Goal: Answer question/provide support: Share knowledge or assist other users

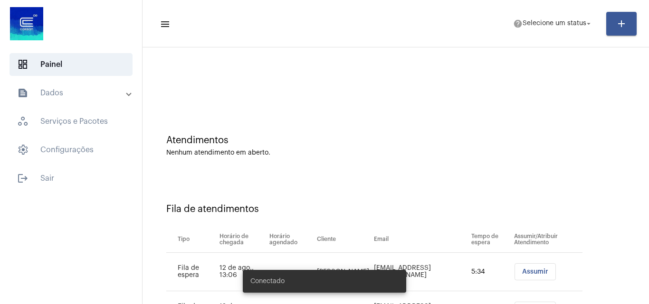
scroll to position [51, 0]
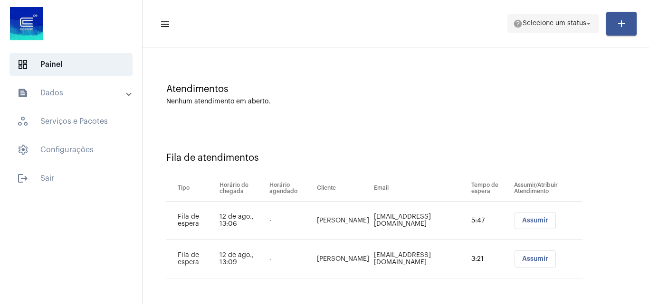
click at [548, 27] on span "help Selecione um status arrow_drop_down" at bounding box center [553, 23] width 80 height 17
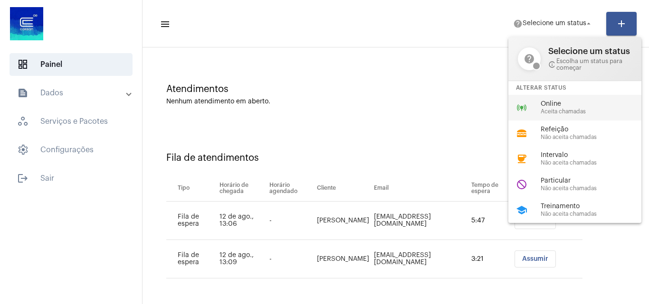
click at [558, 110] on span "Aceita chamadas" at bounding box center [594, 112] width 108 height 6
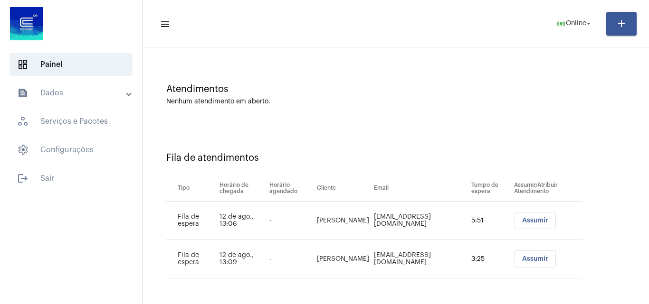
click at [541, 260] on span "Assumir" at bounding box center [535, 259] width 26 height 7
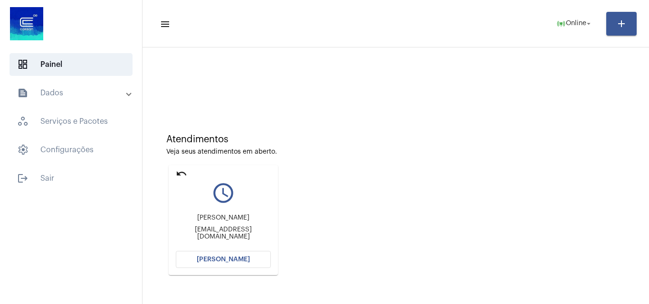
scroll to position [0, 0]
click at [250, 260] on button "[PERSON_NAME]" at bounding box center [223, 260] width 95 height 17
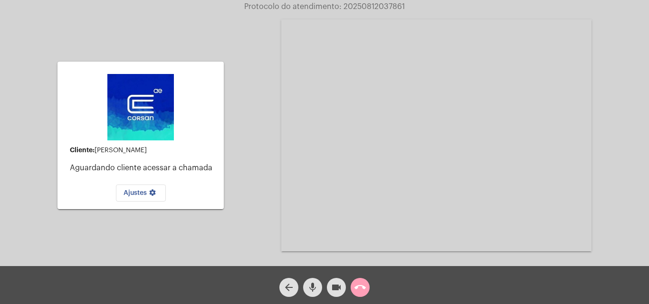
click at [362, 292] on mat-icon "call_end" at bounding box center [359, 287] width 11 height 11
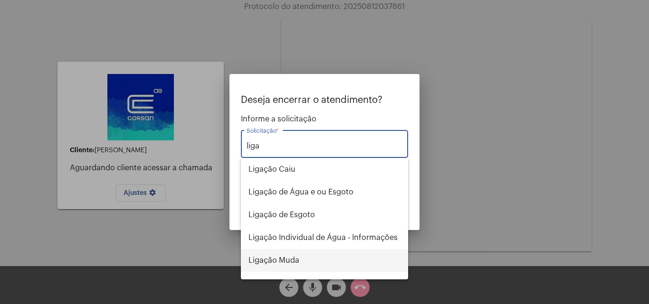
click at [284, 258] on span "Ligação Muda" at bounding box center [324, 260] width 152 height 23
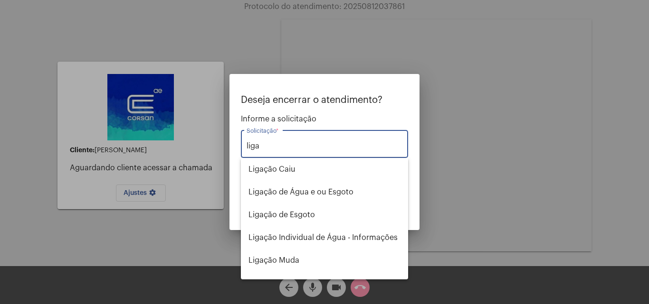
type input "Ligação Muda"
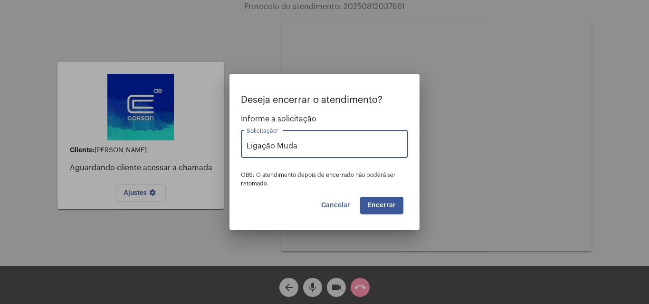
click at [393, 211] on button "Encerrar" at bounding box center [381, 205] width 43 height 17
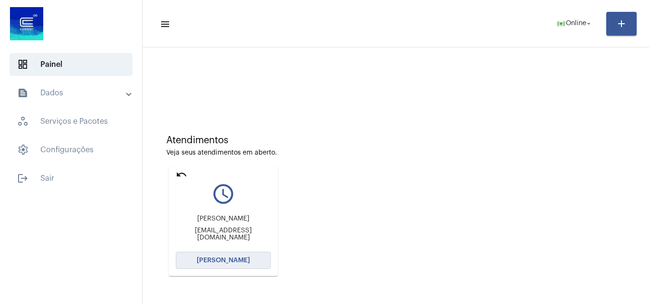
click at [224, 265] on button "[PERSON_NAME]" at bounding box center [223, 260] width 95 height 17
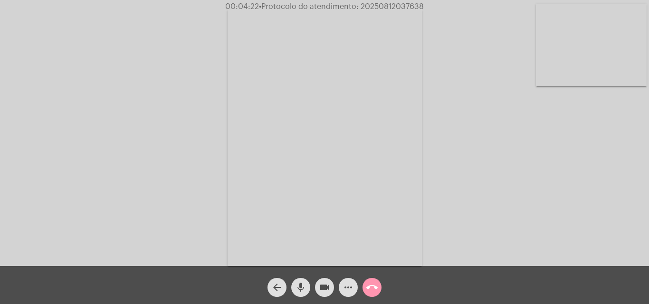
click at [399, 6] on span "• Protocolo do atendimento: 20250812037638" at bounding box center [341, 7] width 165 height 8
click at [372, 285] on mat-icon "call_end" at bounding box center [371, 287] width 11 height 11
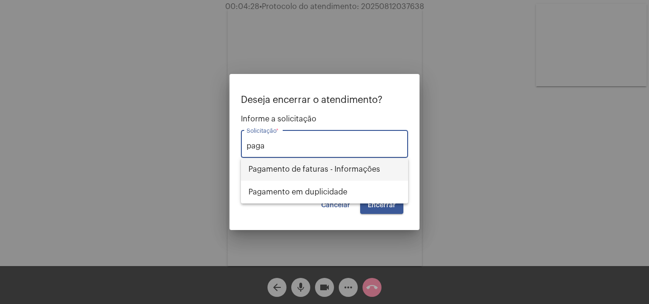
click at [359, 173] on span "Pagamento de faturas - Informações" at bounding box center [324, 169] width 152 height 23
type input "Pagamento de faturas - Informações"
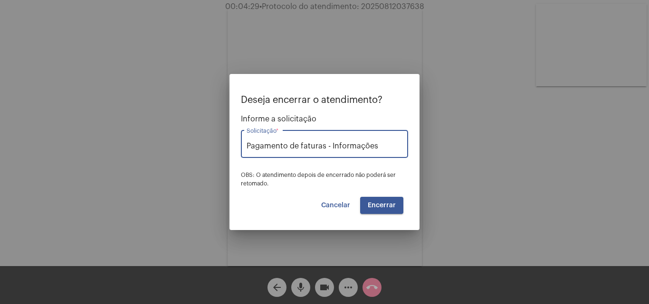
click at [386, 199] on button "Encerrar" at bounding box center [381, 205] width 43 height 17
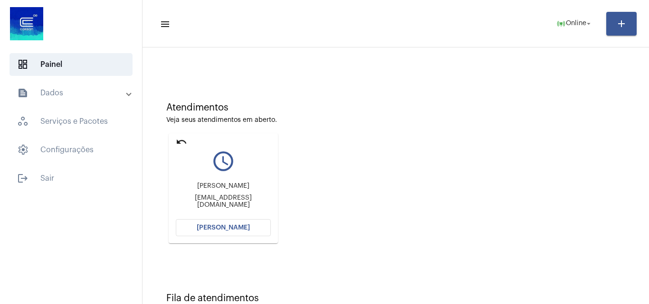
scroll to position [67, 0]
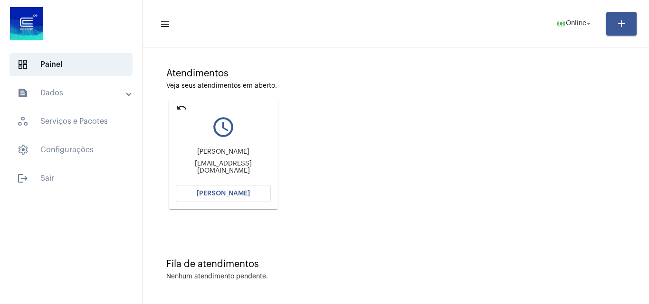
click at [246, 199] on button "[PERSON_NAME]" at bounding box center [223, 193] width 95 height 17
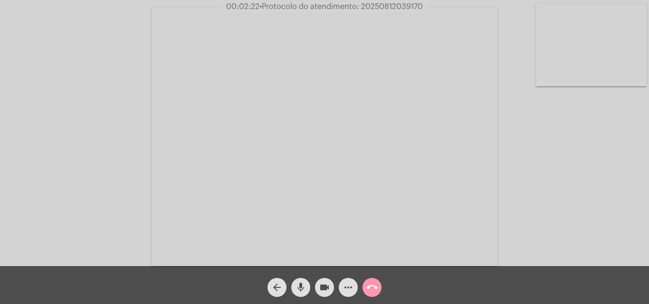
click at [298, 297] on span "mic" at bounding box center [300, 287] width 11 height 19
click at [318, 290] on button "videocam" at bounding box center [324, 287] width 19 height 19
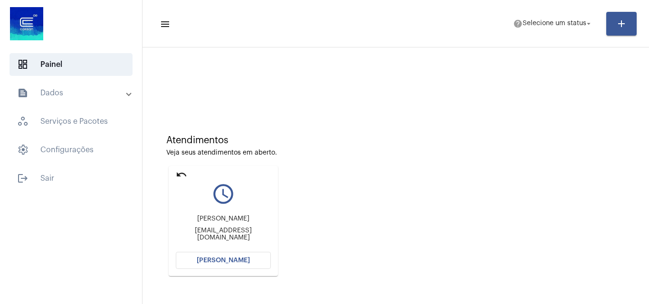
click at [239, 264] on span "[PERSON_NAME]" at bounding box center [223, 260] width 53 height 7
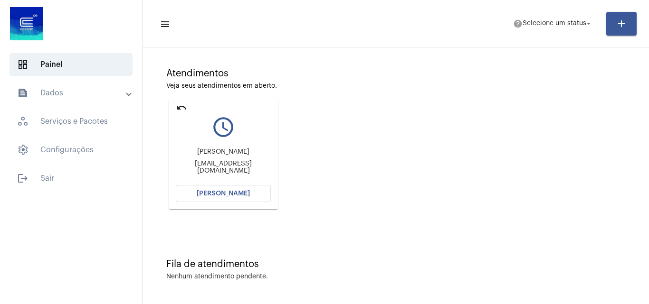
click at [560, 26] on span "Selecione um status" at bounding box center [554, 23] width 64 height 7
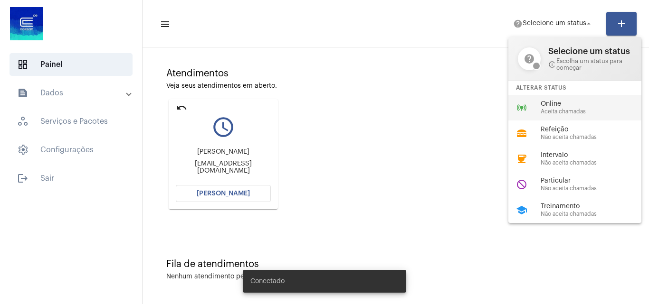
scroll to position [0, 0]
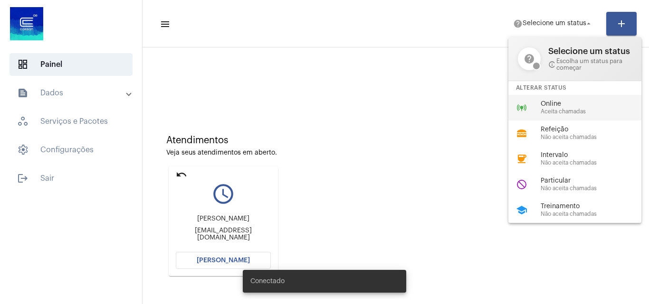
click at [566, 107] on span "Online" at bounding box center [594, 104] width 108 height 7
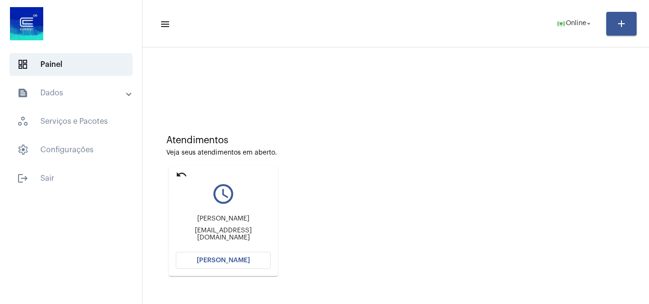
click at [183, 176] on mat-icon "undo" at bounding box center [181, 174] width 11 height 11
click at [209, 258] on span "[PERSON_NAME]" at bounding box center [223, 260] width 53 height 7
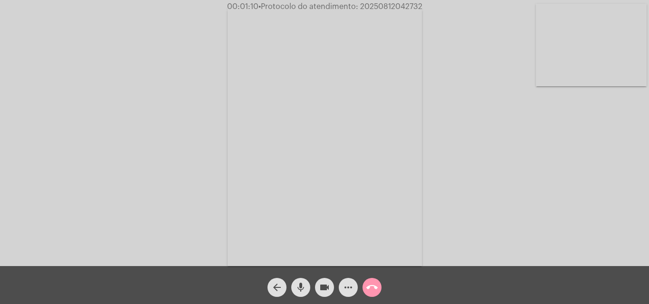
click at [378, 287] on button "call_end" at bounding box center [371, 287] width 19 height 19
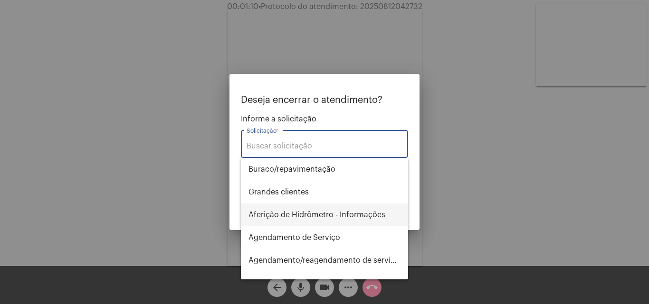
click at [326, 204] on span "Aferição de Hidrômetro - Informações" at bounding box center [324, 215] width 152 height 23
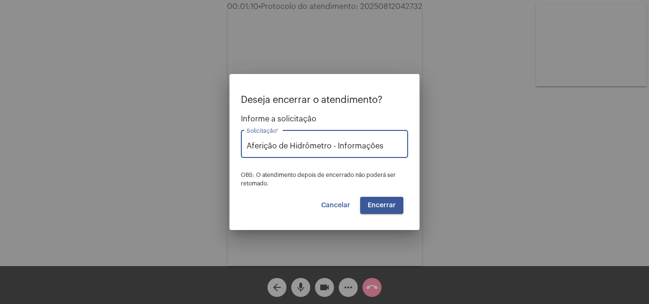
click at [398, 148] on input "Aferição de Hidrômetro - Informações" at bounding box center [324, 146] width 156 height 9
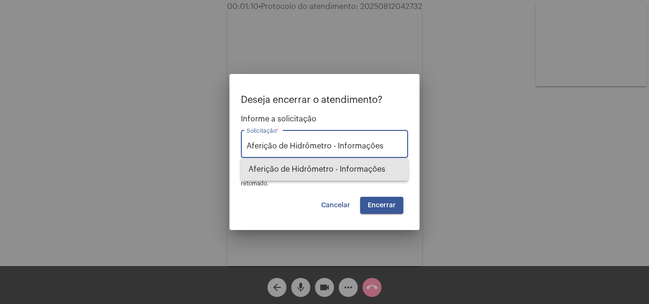
drag, startPoint x: 398, startPoint y: 148, endPoint x: 226, endPoint y: 142, distance: 172.5
click at [226, 142] on div "Deseja encerrar o atendimento? Informe a solicitação Aferição de Hidrômetro - I…" at bounding box center [324, 152] width 649 height 304
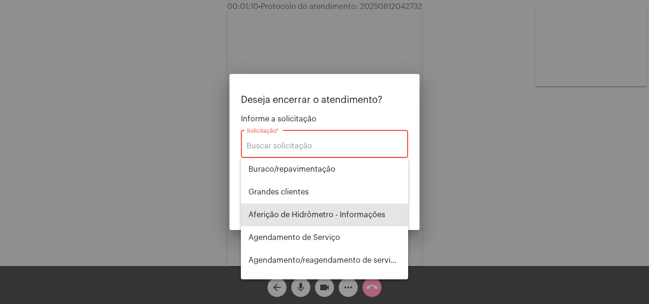
click at [333, 142] on input "Solicitação *" at bounding box center [324, 146] width 156 height 9
click at [313, 139] on div "out Solicitação *" at bounding box center [324, 143] width 156 height 30
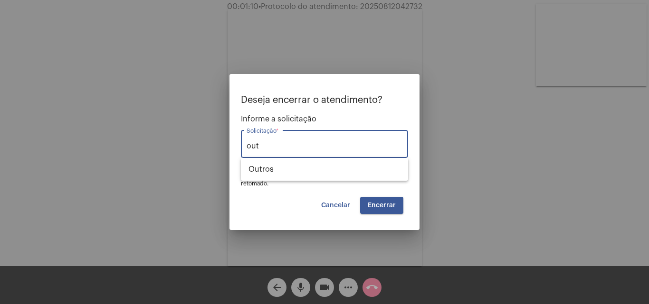
click at [315, 145] on input "out" at bounding box center [324, 146] width 156 height 9
click at [520, 147] on div at bounding box center [324, 152] width 649 height 304
click at [520, 147] on div "Acessando Câmera e Microfone..." at bounding box center [324, 135] width 647 height 266
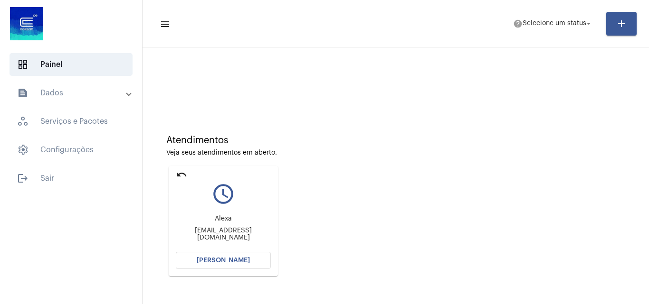
click at [183, 175] on mat-icon "undo" at bounding box center [181, 174] width 11 height 11
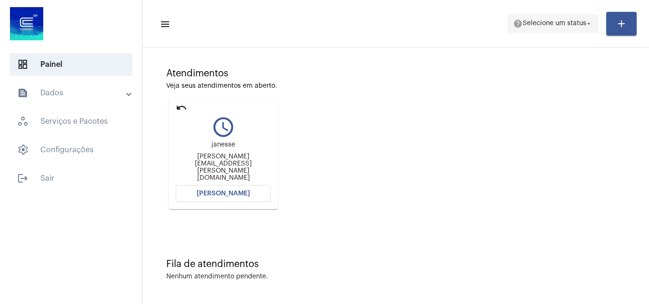
click at [569, 19] on span "help Selecione um status arrow_drop_down" at bounding box center [553, 23] width 80 height 17
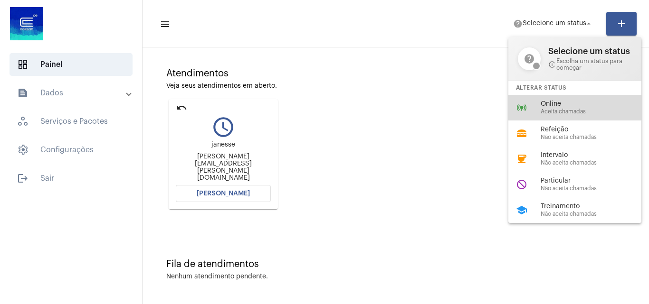
click at [558, 108] on div "Online Aceita chamadas" at bounding box center [594, 108] width 108 height 14
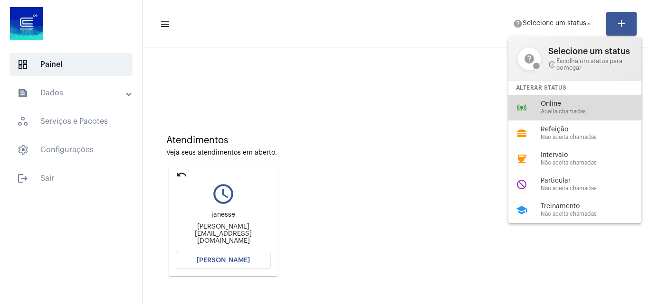
click at [546, 107] on span "Online" at bounding box center [594, 104] width 108 height 7
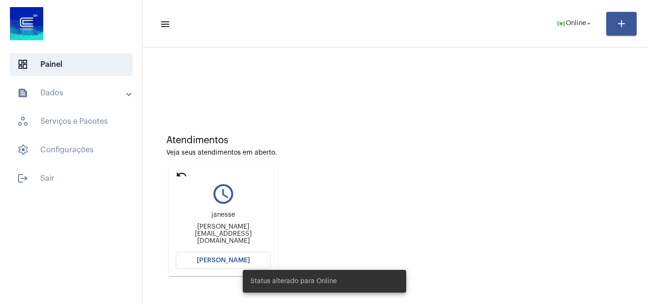
scroll to position [67, 0]
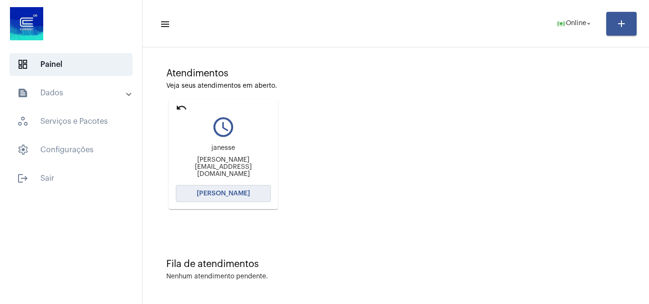
click at [252, 189] on button "[PERSON_NAME]" at bounding box center [223, 193] width 95 height 17
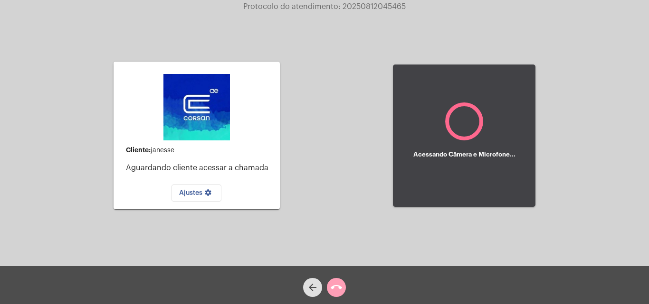
click at [340, 287] on mat-icon "call_end" at bounding box center [336, 287] width 11 height 11
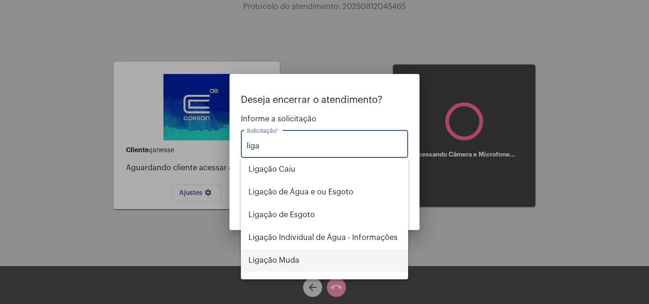
click at [292, 249] on span "Ligação Muda" at bounding box center [324, 260] width 152 height 23
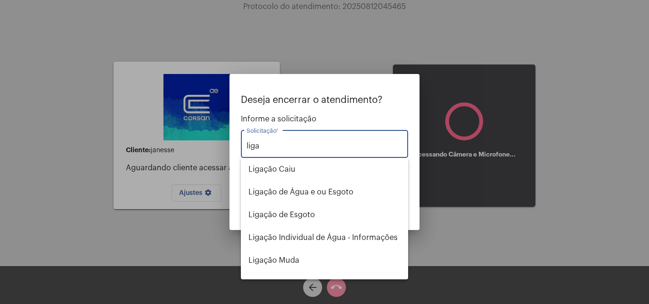
click at [292, 223] on mat-dialog-container "Deseja encerrar o atendimento? Informe a solicitação liga Solicitação * OBS: O …" at bounding box center [324, 152] width 190 height 156
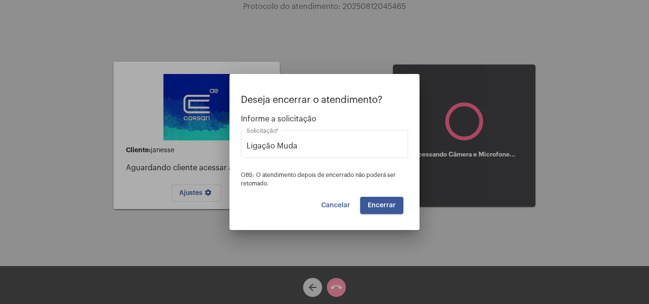
click at [385, 202] on span "Encerrar" at bounding box center [382, 205] width 28 height 7
click at [386, 203] on span "Encerrar" at bounding box center [382, 205] width 28 height 7
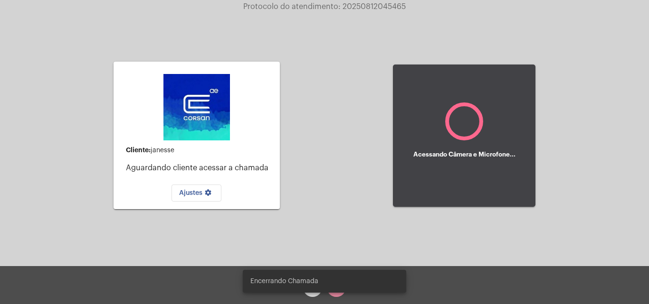
click at [386, 203] on div "Cliente: janesse Aguardando cliente acessar a chamada Ajustes settings Acessand…" at bounding box center [324, 134] width 647 height 266
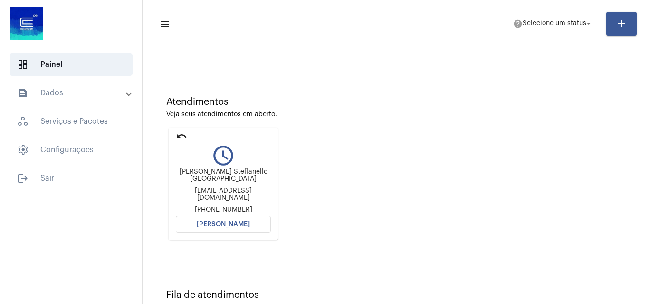
scroll to position [67, 0]
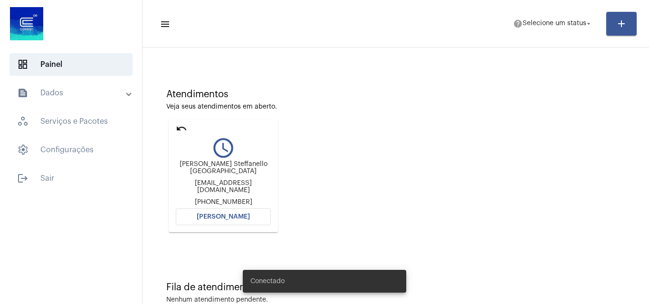
scroll to position [67, 0]
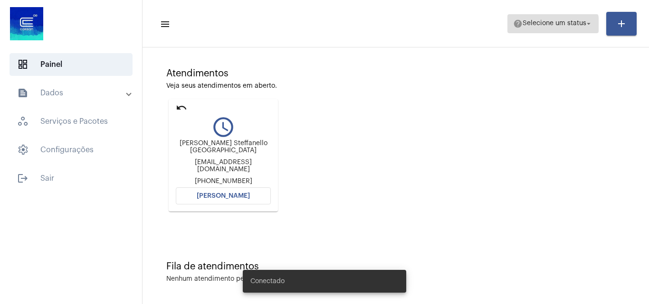
click at [544, 28] on span "help Selecione um status arrow_drop_down" at bounding box center [553, 23] width 80 height 17
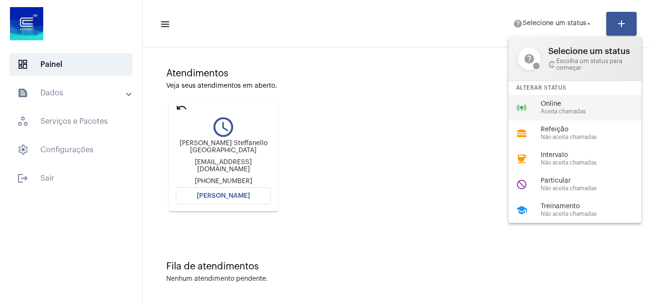
click at [544, 111] on span "Aceita chamadas" at bounding box center [594, 112] width 108 height 6
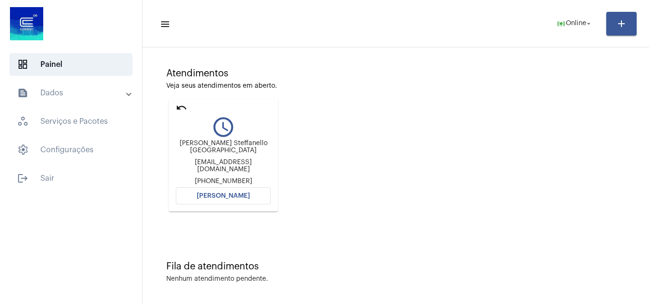
click at [183, 106] on mat-icon "undo" at bounding box center [181, 107] width 11 height 11
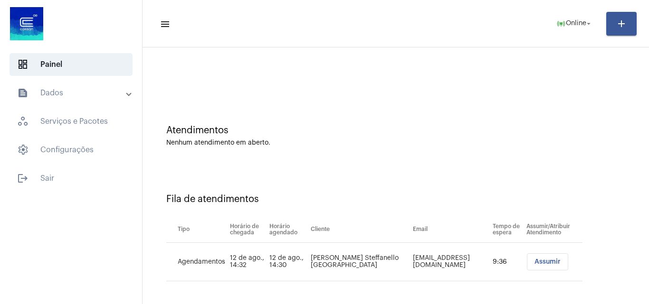
scroll to position [13, 0]
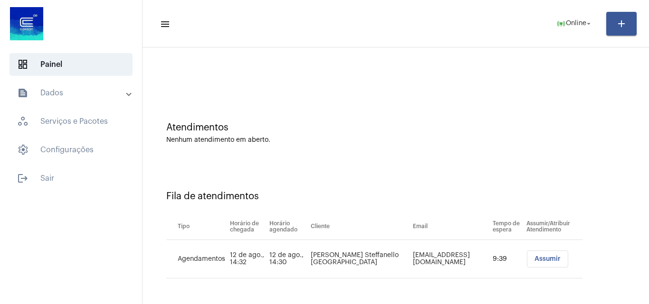
click at [92, 94] on mat-panel-title "text_snippet_outlined Dados" at bounding box center [72, 92] width 110 height 11
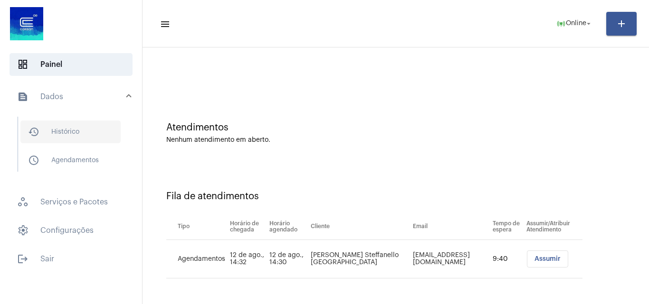
click at [67, 131] on span "history_outlined Histórico" at bounding box center [70, 132] width 100 height 23
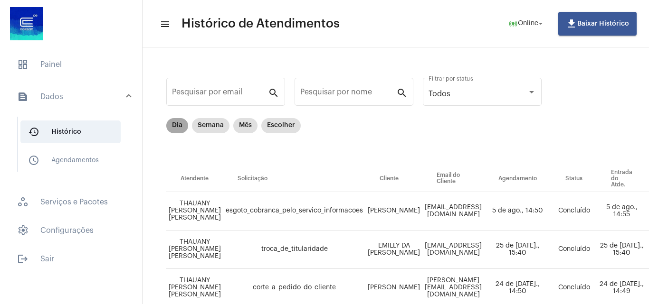
click at [183, 126] on mat-chip "Dia" at bounding box center [177, 125] width 22 height 15
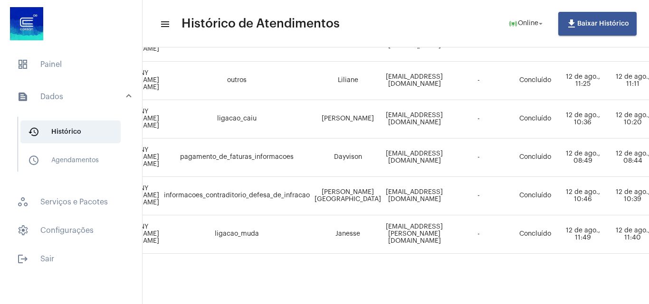
scroll to position [292, 0]
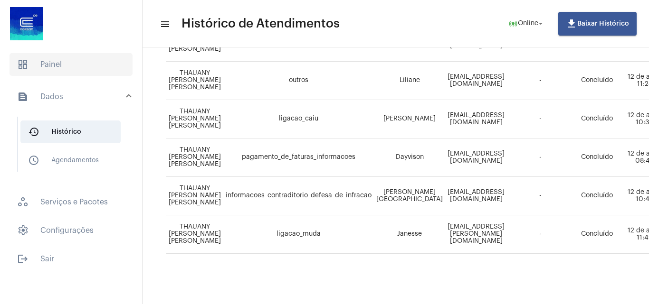
click at [71, 65] on span "dashboard Painel" at bounding box center [70, 64] width 123 height 23
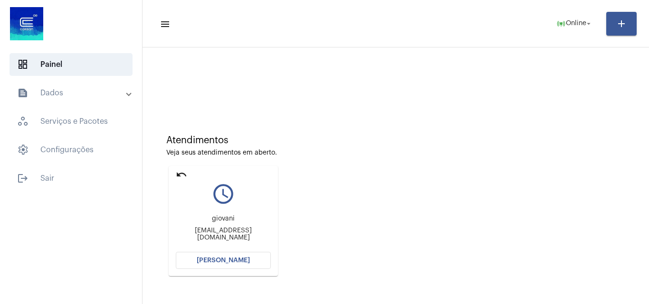
scroll to position [67, 0]
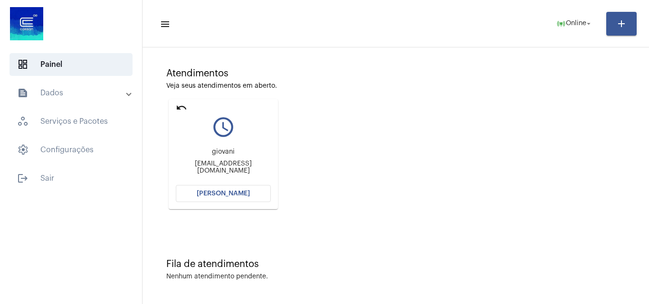
click at [233, 193] on span "[PERSON_NAME]" at bounding box center [223, 193] width 53 height 7
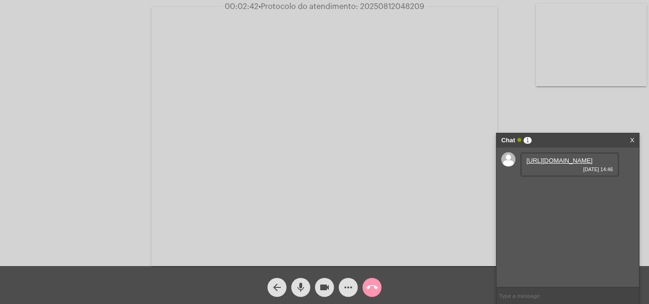
click at [538, 164] on link "https://neft-transfer-bucket.s3.amazonaws.com/temp-dfd74cde-856f-c9aa-dd40-eec9…" at bounding box center [559, 160] width 66 height 7
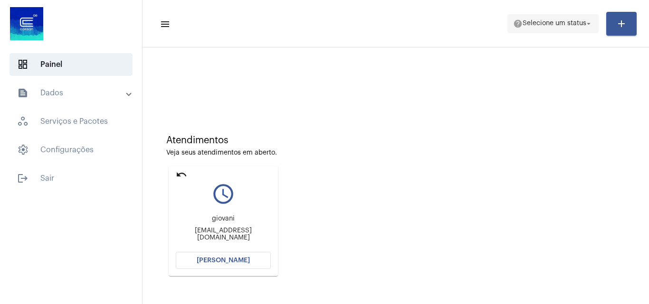
click at [541, 20] on span "Selecione um status" at bounding box center [554, 23] width 64 height 7
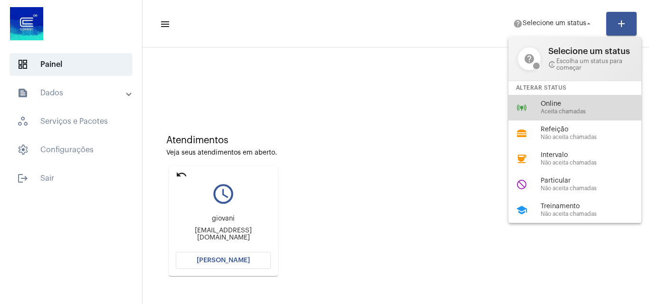
click at [554, 110] on span "Aceita chamadas" at bounding box center [594, 112] width 108 height 6
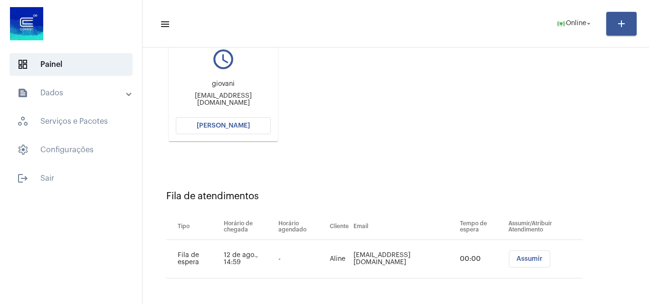
scroll to position [135, 0]
click at [565, 24] on mat-icon "online_prediction" at bounding box center [560, 23] width 9 height 9
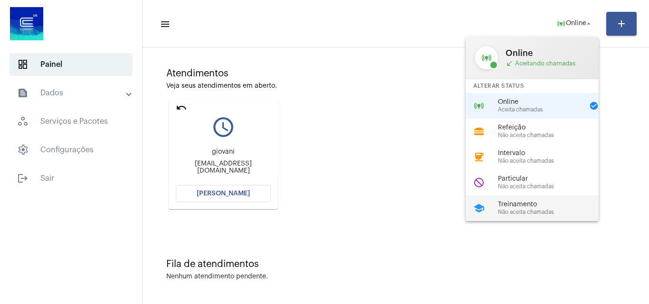
scroll to position [0, 0]
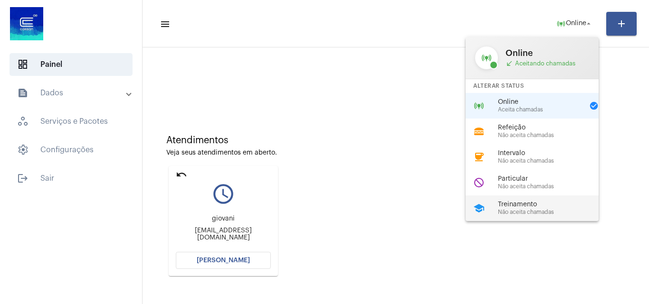
click at [541, 207] on span "Treinamento" at bounding box center [552, 204] width 108 height 7
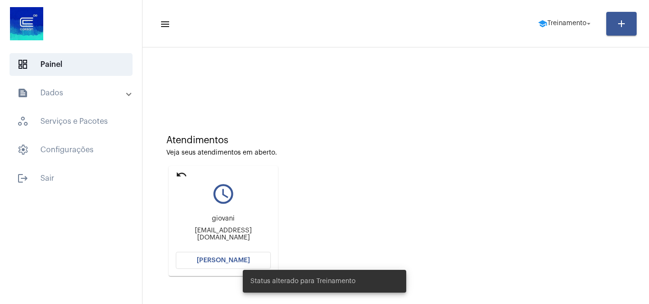
click at [184, 176] on mat-icon "undo" at bounding box center [181, 174] width 11 height 11
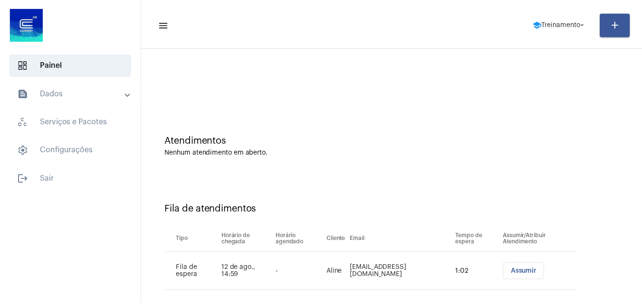
scroll to position [13, 0]
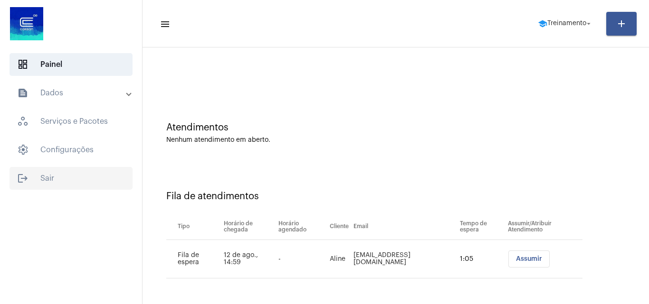
click at [89, 173] on span "logout Sair" at bounding box center [70, 178] width 123 height 23
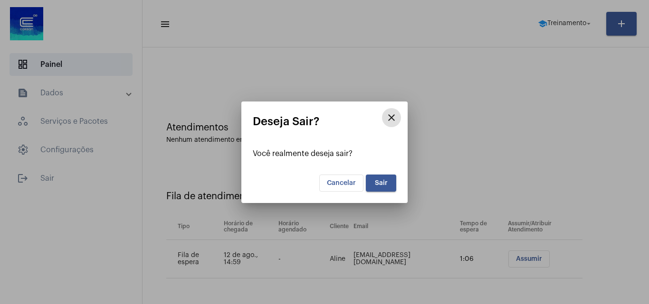
click at [378, 183] on span "Sair" at bounding box center [381, 183] width 13 height 7
